Goal: Information Seeking & Learning: Check status

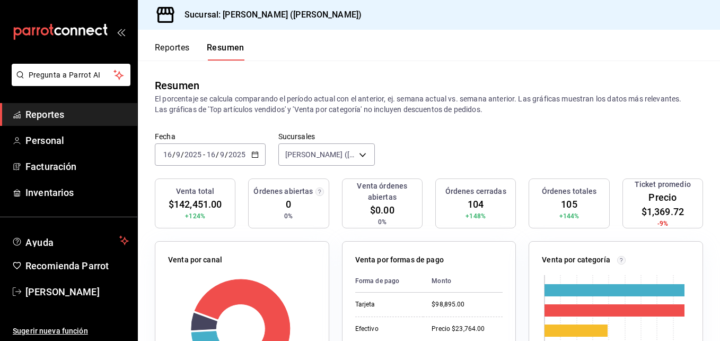
click at [166, 155] on input "16" at bounding box center [168, 154] width 10 height 8
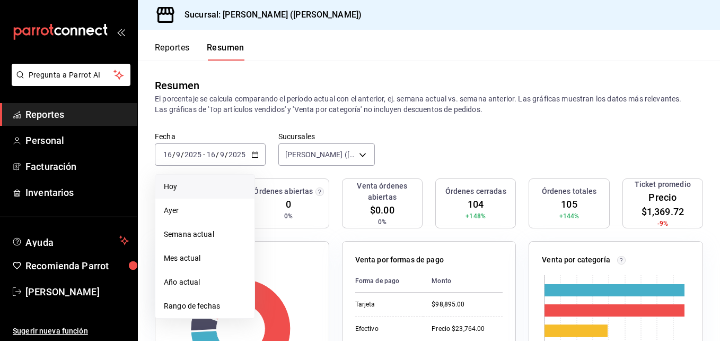
click at [179, 195] on li "Hoy" at bounding box center [204, 187] width 99 height 24
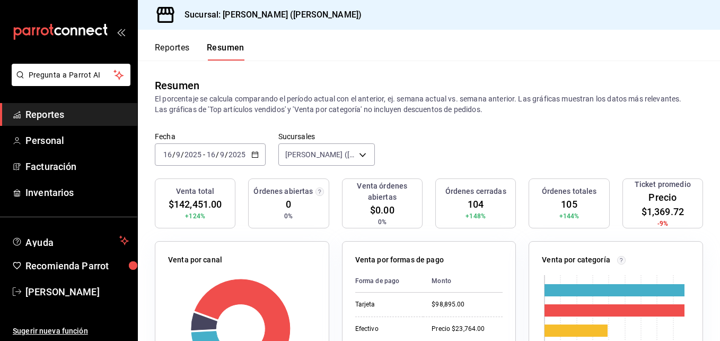
click at [163, 40] on div "Reportes Resumen" at bounding box center [191, 45] width 107 height 31
click at [190, 72] on div "Resumen El porcentaje se calcula comparando el período actual con el anterior, …" at bounding box center [429, 95] width 582 height 71
click at [179, 49] on font "Reportes" at bounding box center [172, 47] width 35 height 11
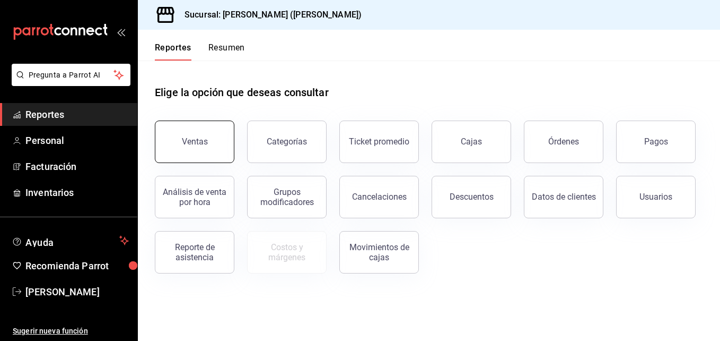
click at [199, 141] on div "Ventas" at bounding box center [195, 141] width 26 height 10
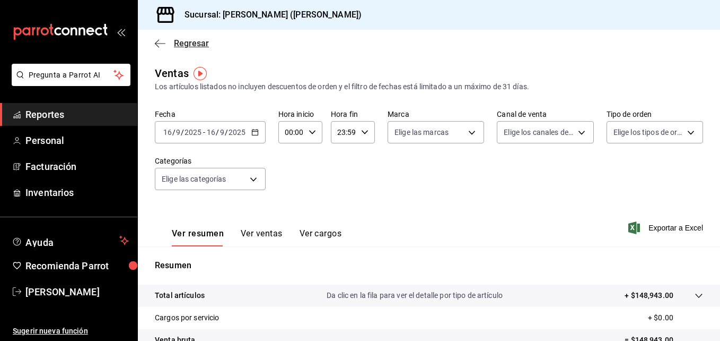
click at [164, 44] on icon "button" at bounding box center [160, 44] width 11 height 10
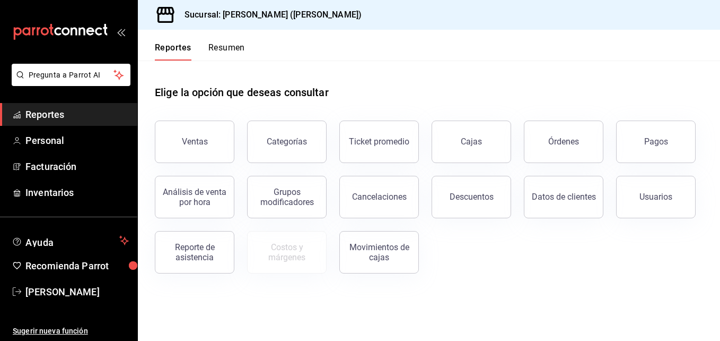
click at [659, 144] on div "Pagos" at bounding box center [657, 141] width 24 height 10
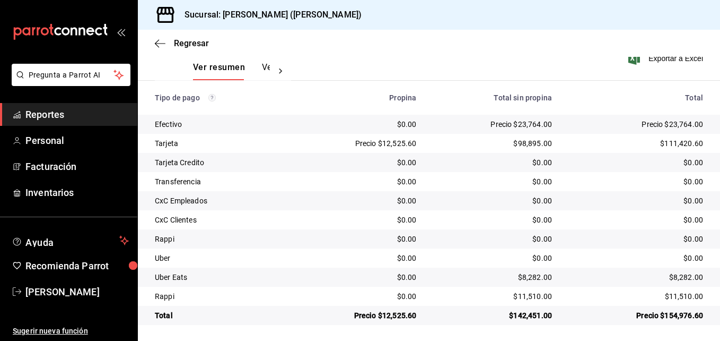
scroll to position [166, 0]
click at [152, 40] on div "Regresar" at bounding box center [429, 43] width 582 height 27
click at [150, 39] on div "Regresar" at bounding box center [429, 43] width 582 height 27
click at [159, 43] on icon "button" at bounding box center [160, 43] width 11 height 1
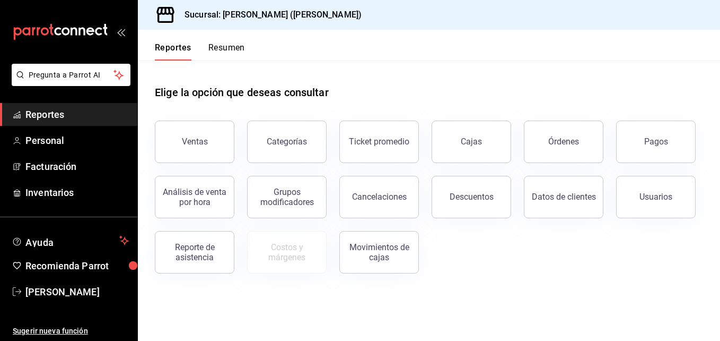
click at [227, 51] on button "Resumen" at bounding box center [226, 51] width 37 height 18
